Goal: Navigation & Orientation: Find specific page/section

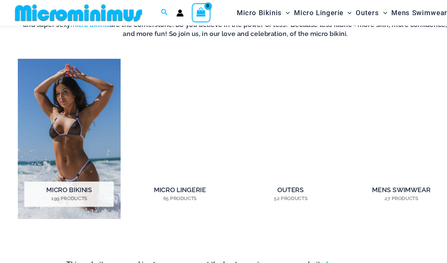
scroll to position [487, 0]
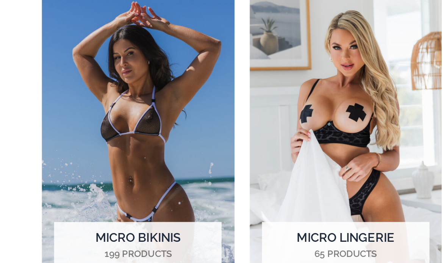
click at [62, 69] on img "Visit product category Micro Bikinis" at bounding box center [69, 129] width 96 height 149
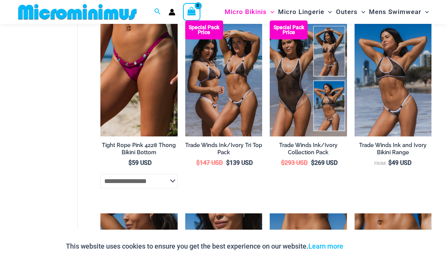
scroll to position [853, 0]
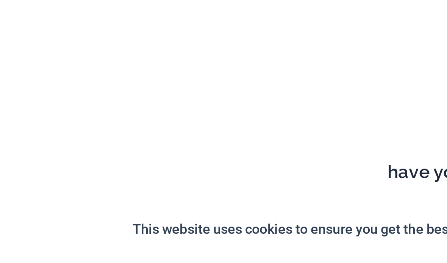
scroll to position [428, 0]
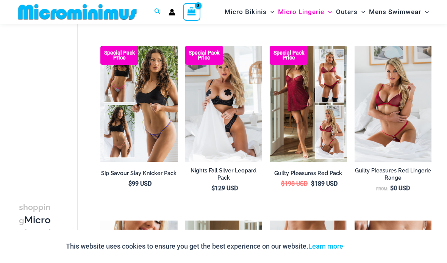
scroll to position [101, 0]
